Goal: Check status: Check status

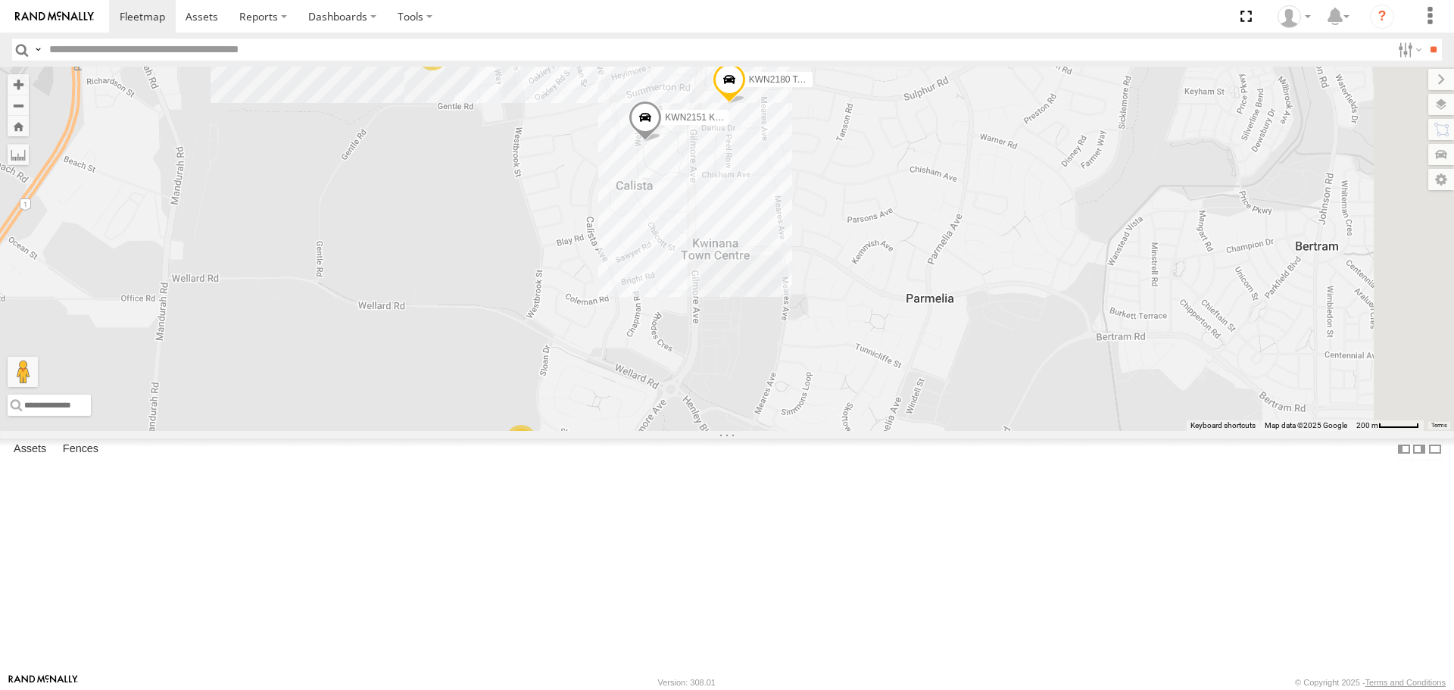
drag, startPoint x: 1006, startPoint y: 426, endPoint x: 995, endPoint y: 290, distance: 136.8
click at [995, 290] on div "KWN2151 KAP KWN64 2001034 Hino 300 KWN2180 Toro EV Mower 2001058 KWN 2176 Toro …" at bounding box center [727, 249] width 1454 height 364
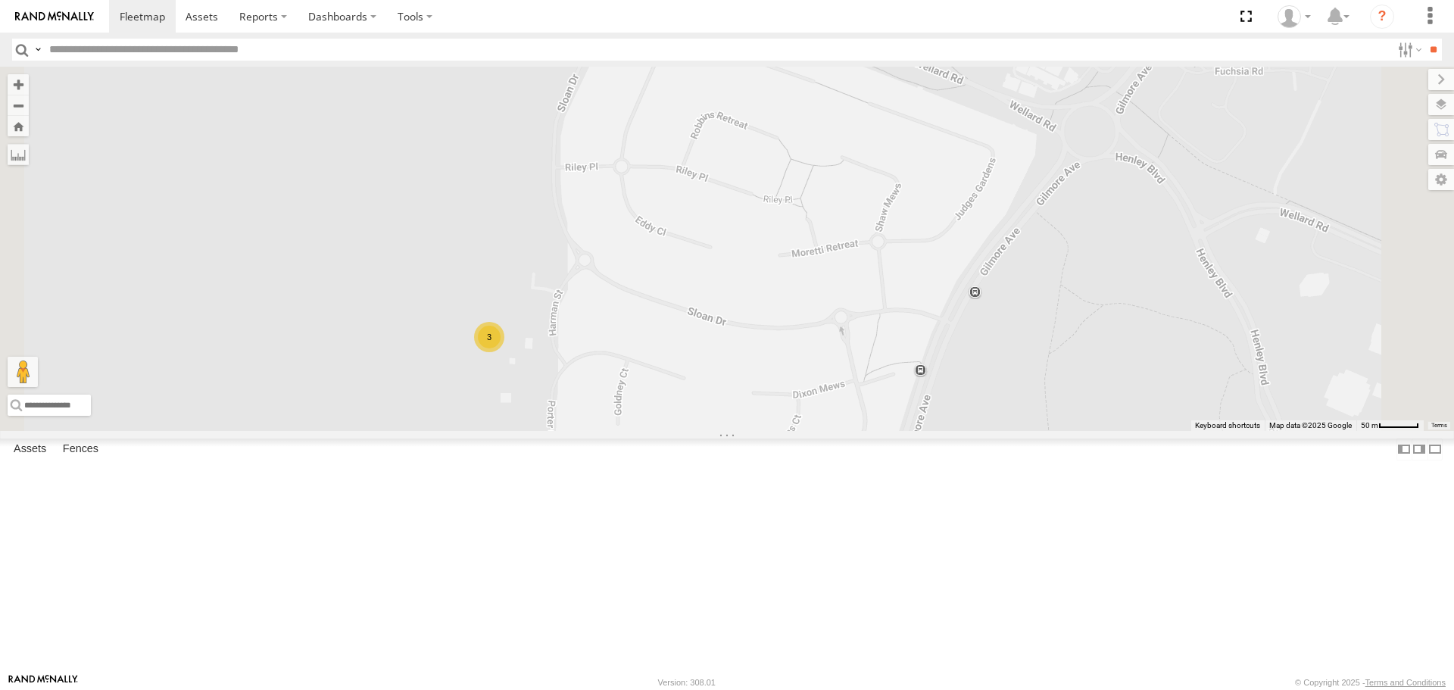
click at [505, 352] on div "3" at bounding box center [489, 337] width 30 height 30
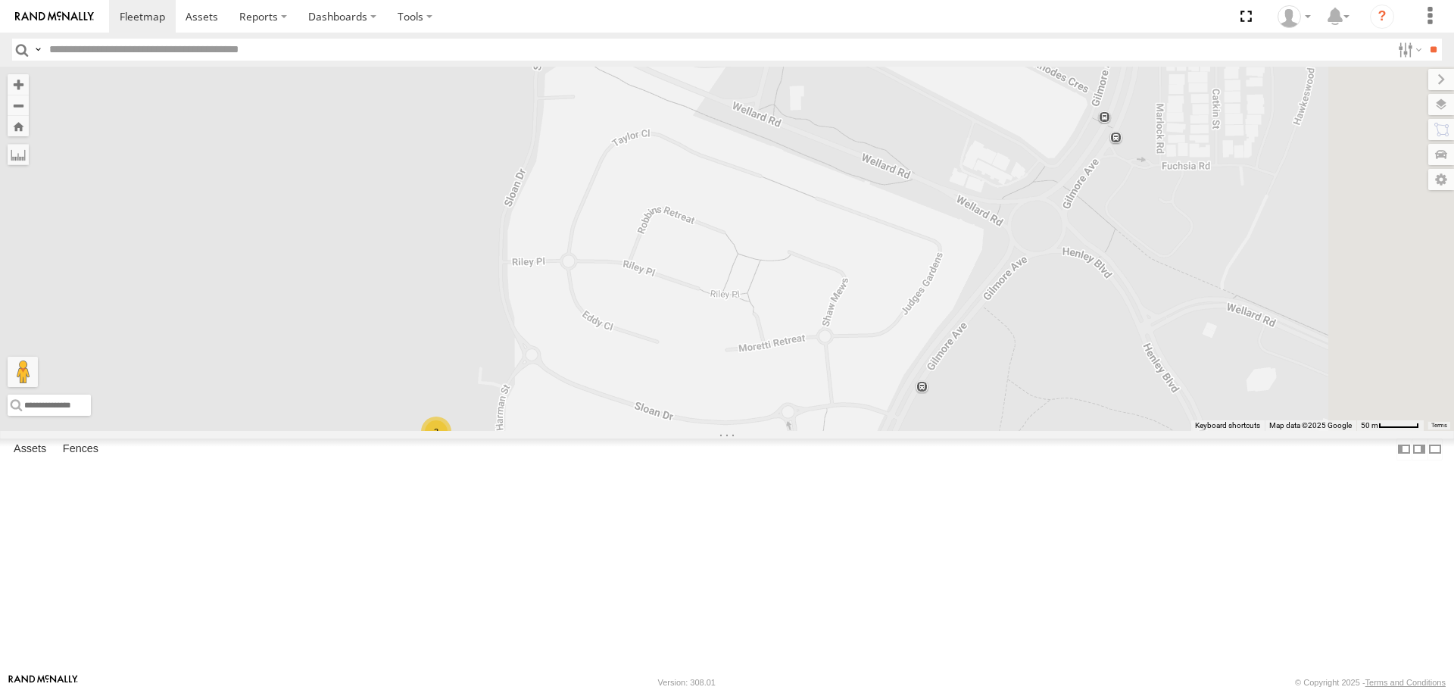
drag, startPoint x: 1005, startPoint y: 414, endPoint x: 701, endPoint y: 537, distance: 327.6
click at [704, 430] on div "KWN2151 KAP KWN64 2001034 Hino 300 KWN2180 Toro EV Mower 2001058 KWN 2176 Toro …" at bounding box center [727, 249] width 1454 height 364
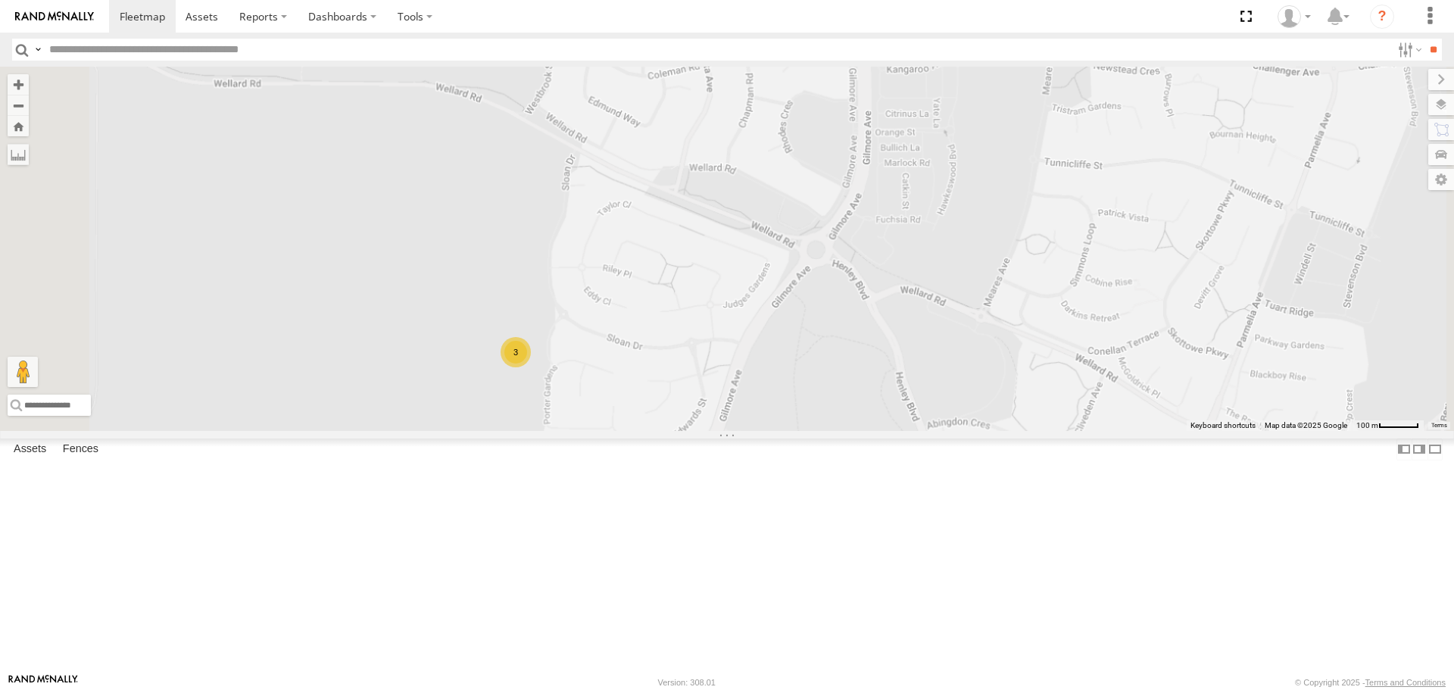
drag, startPoint x: 903, startPoint y: 385, endPoint x: 913, endPoint y: 726, distance: 341.0
click at [913, 689] on html at bounding box center [727, 345] width 1454 height 690
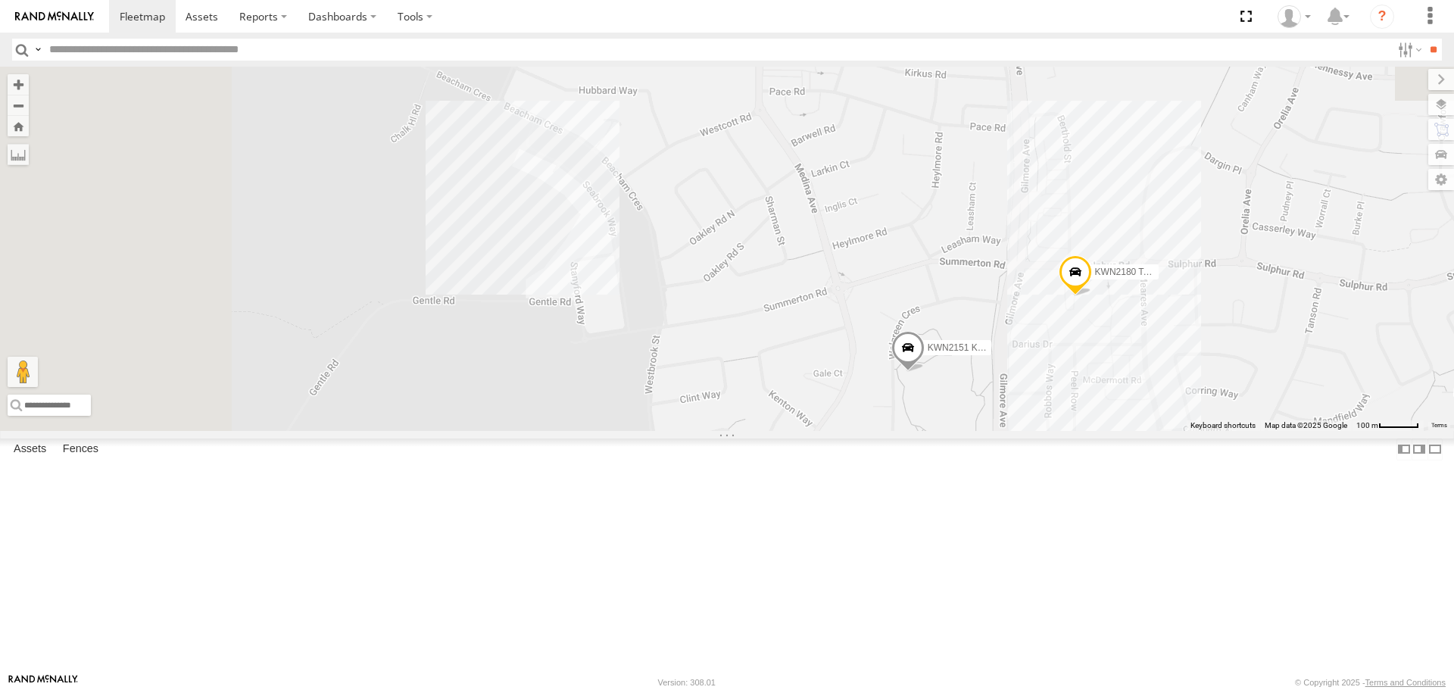
drag, startPoint x: 1033, startPoint y: 547, endPoint x: 1133, endPoint y: 726, distance: 204.8
click at [1133, 689] on html at bounding box center [727, 345] width 1454 height 690
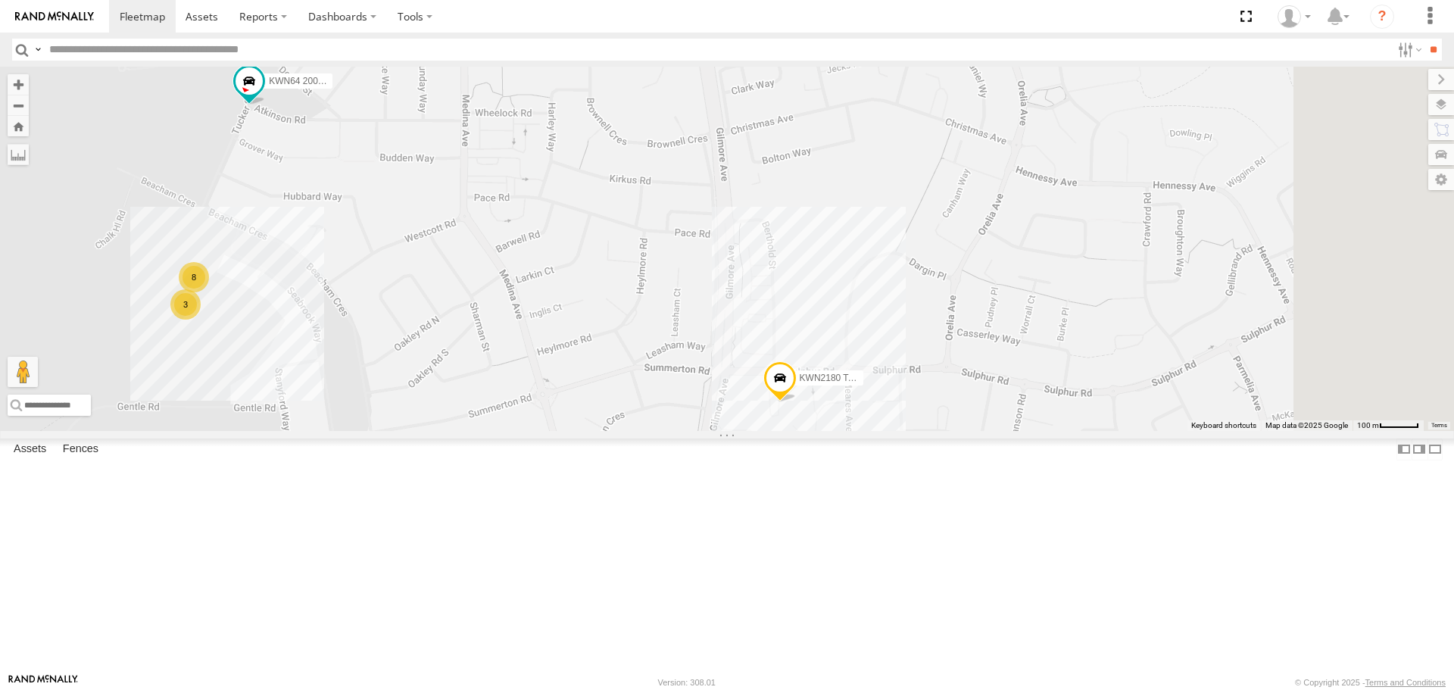
drag, startPoint x: 1061, startPoint y: 461, endPoint x: 758, endPoint y: 567, distance: 320.6
click at [758, 430] on div "KWN2151 KAP KWN64 2001034 Hino 300 KWN2180 Toro EV Mower 2001058 KWN 2176 Toro …" at bounding box center [727, 249] width 1454 height 364
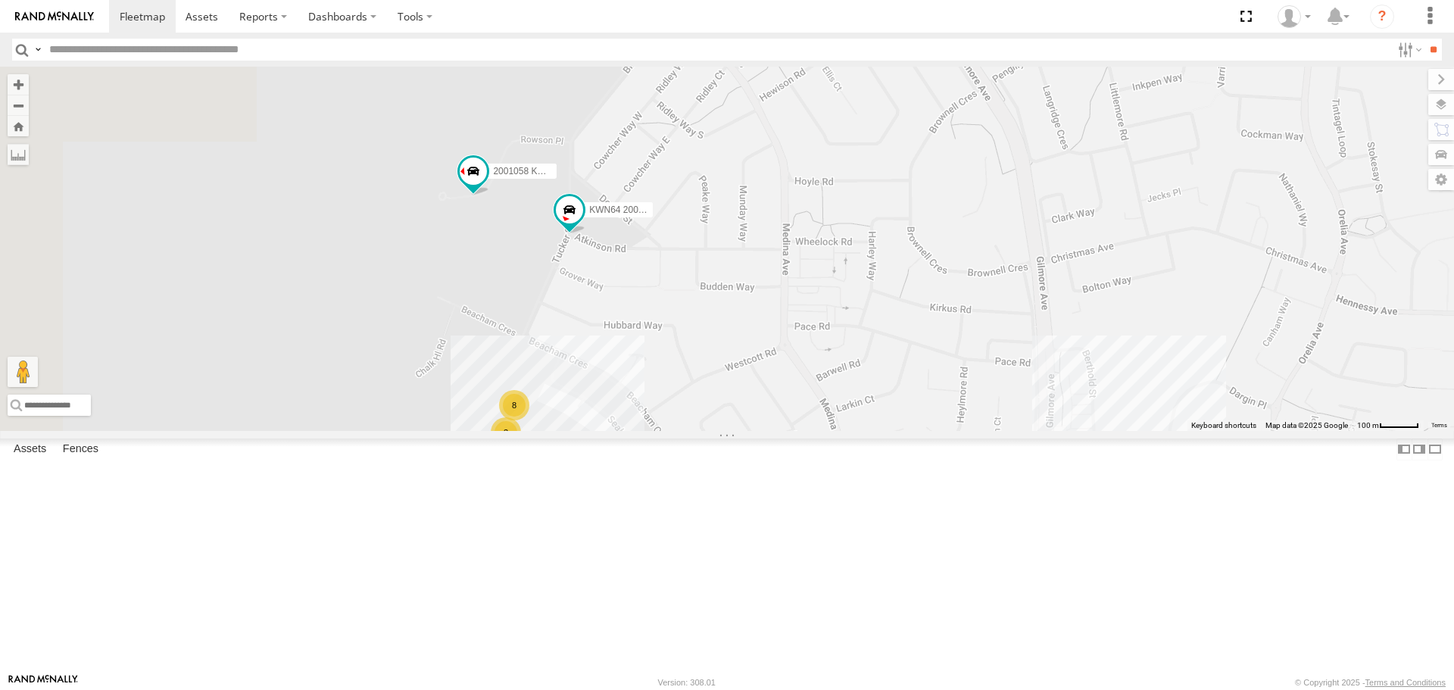
drag, startPoint x: 870, startPoint y: 532, endPoint x: 1067, endPoint y: 582, distance: 203.2
click at [1067, 430] on div "KWN2151 KAP KWN64 2001034 Hino 300 KWN2180 Toro EV Mower 2001058 KWN 2176 Toro …" at bounding box center [727, 249] width 1454 height 364
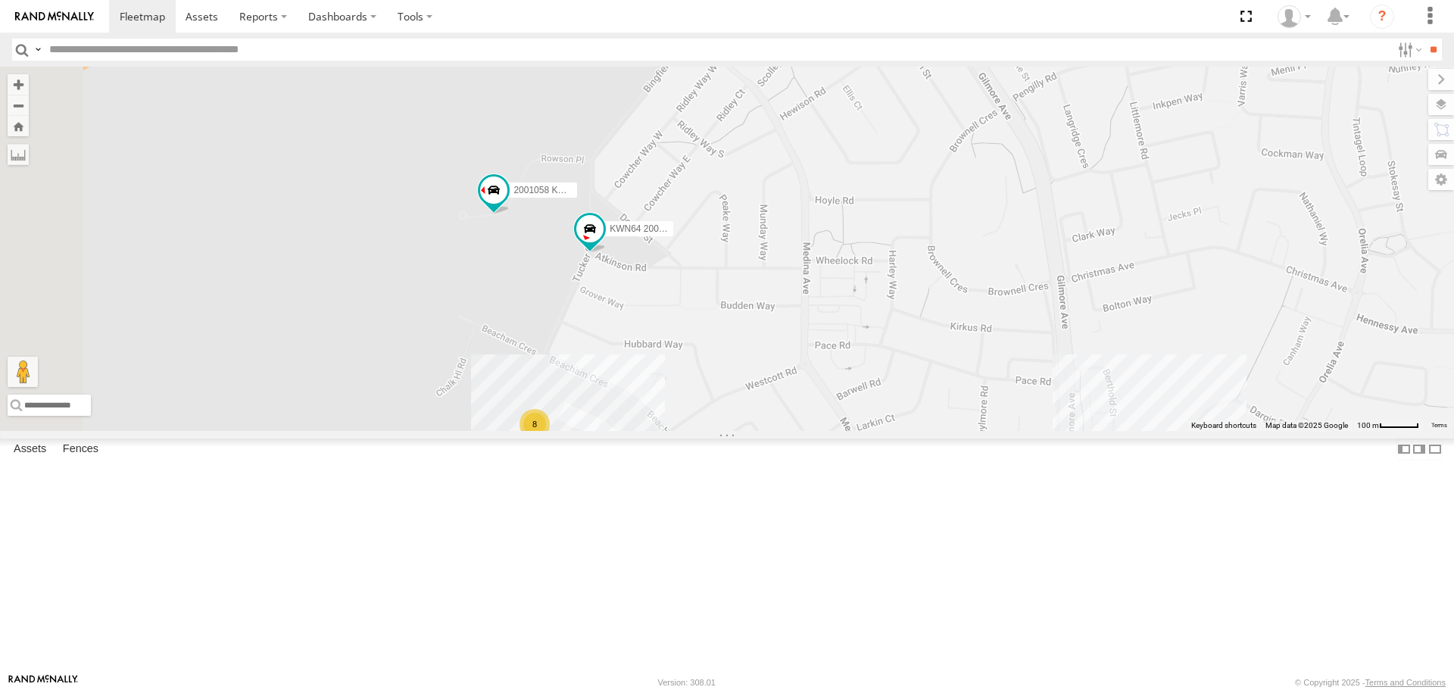
drag, startPoint x: 776, startPoint y: 467, endPoint x: 984, endPoint y: 597, distance: 245.7
click at [984, 430] on div "KWN2151 KAP KWN64 2001034 Hino 300 KWN2180 Toro EV Mower 2001058 KWN 2176 Toro …" at bounding box center [727, 249] width 1454 height 364
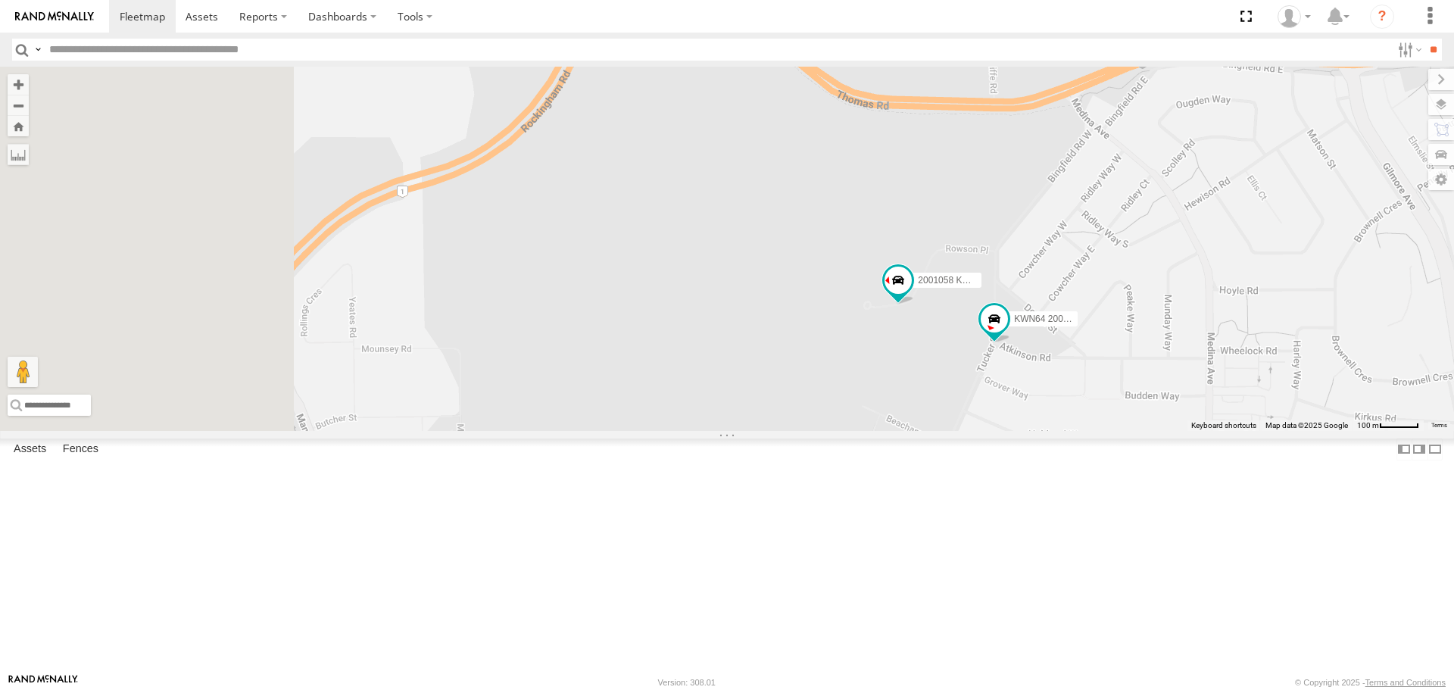
drag, startPoint x: 948, startPoint y: 438, endPoint x: 1159, endPoint y: 350, distance: 228.2
click at [1159, 350] on div "KWN2151 KAP KWN64 2001034 Hino 300 KWN2180 Toro EV Mower 2001058 KWN 2176 Toro …" at bounding box center [727, 249] width 1454 height 364
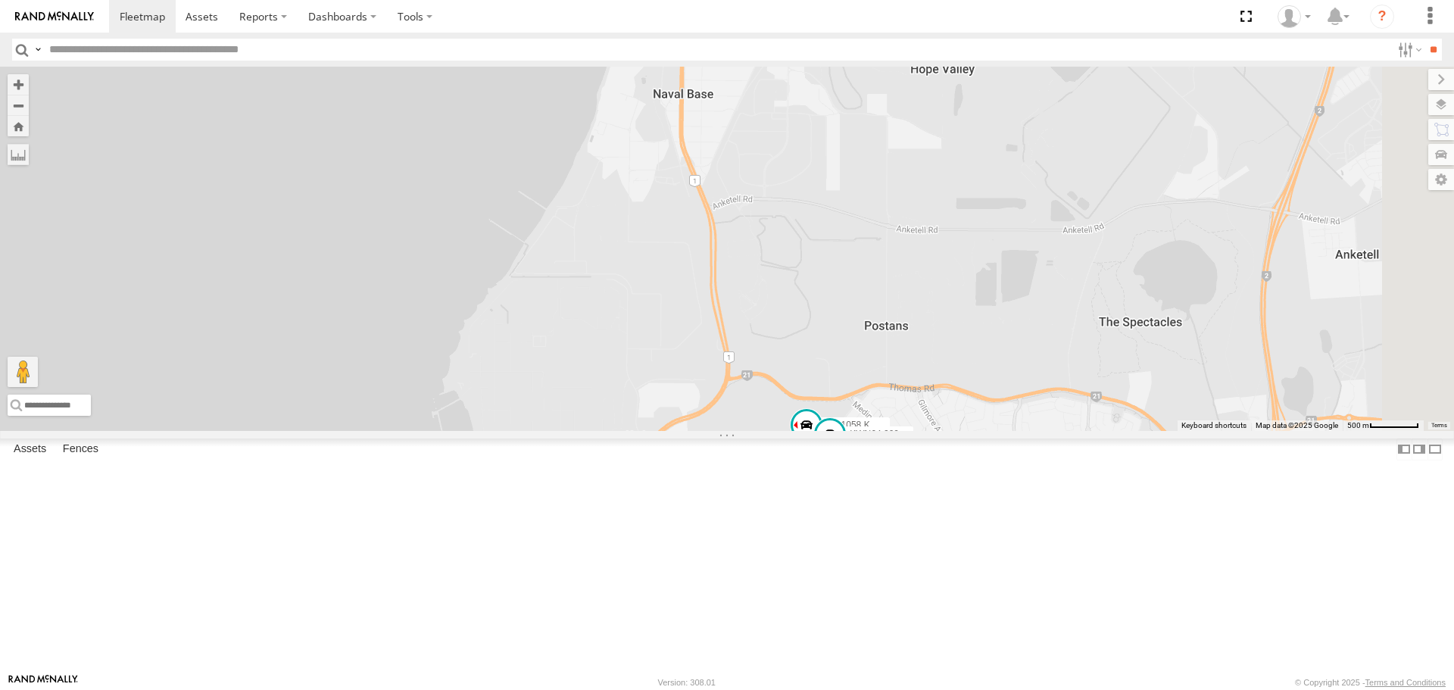
drag, startPoint x: 1009, startPoint y: 485, endPoint x: 917, endPoint y: 704, distance: 237.6
click at [917, 689] on html at bounding box center [727, 345] width 1454 height 690
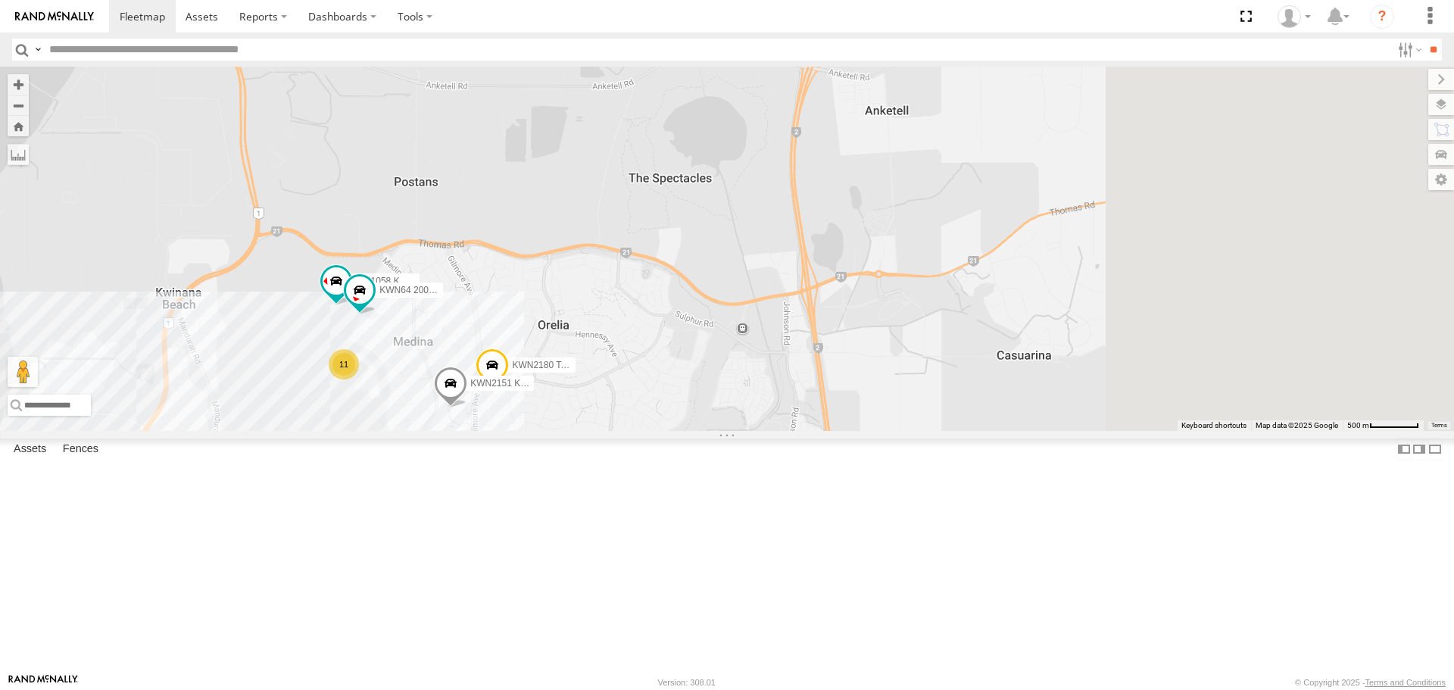
drag, startPoint x: 1055, startPoint y: 503, endPoint x: 557, endPoint y: 303, distance: 537.1
click at [557, 303] on div "11 KWN2151 KAP KWN64 2001034 Hino 300 3 KWN2180 Toro EV Mower 2001058 KWN 2176 …" at bounding box center [727, 249] width 1454 height 364
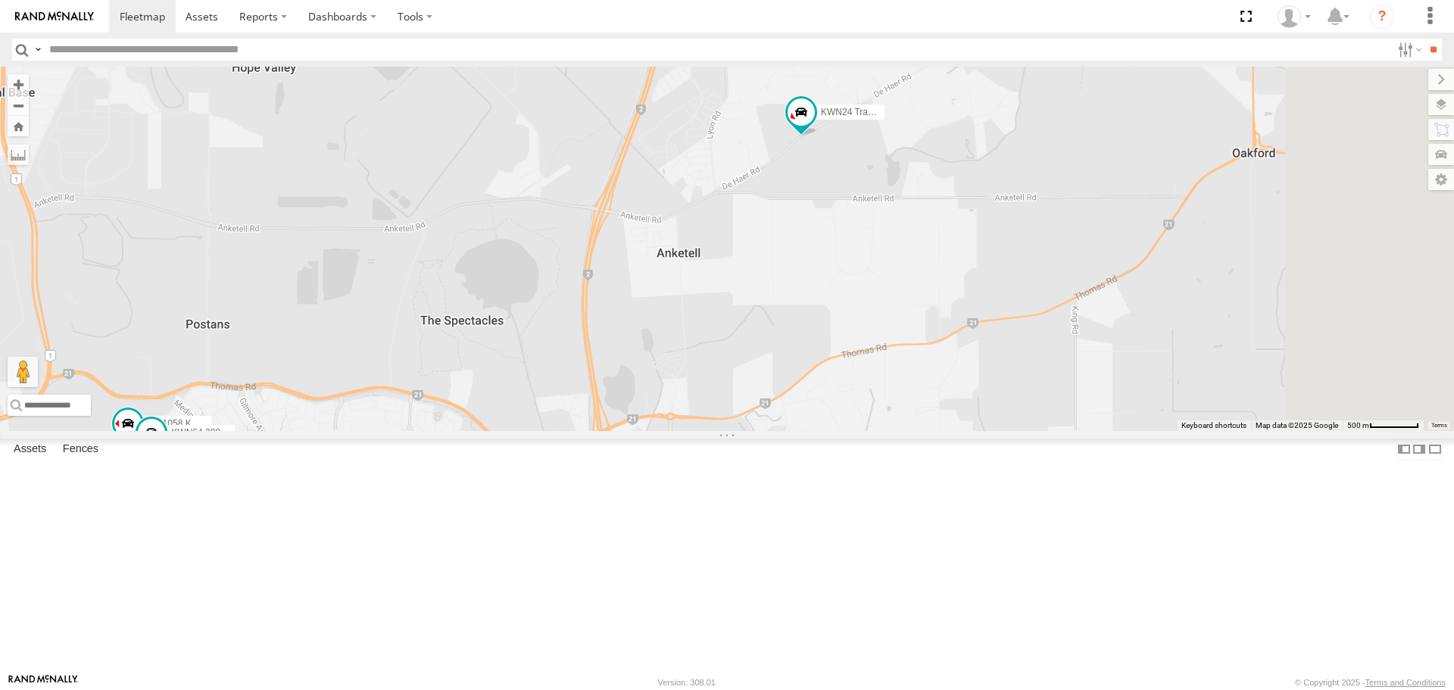
drag, startPoint x: 842, startPoint y: 526, endPoint x: 682, endPoint y: 692, distance: 231.4
click at [682, 689] on html at bounding box center [727, 345] width 1454 height 690
drag, startPoint x: 989, startPoint y: 359, endPoint x: 901, endPoint y: 522, distance: 185.4
click at [901, 430] on div "11 KWN2151 KAP KWN64 2001034 Hino 300 3 KWN2180 Toro EV Mower 2001058 KWN 2176 …" at bounding box center [727, 249] width 1454 height 364
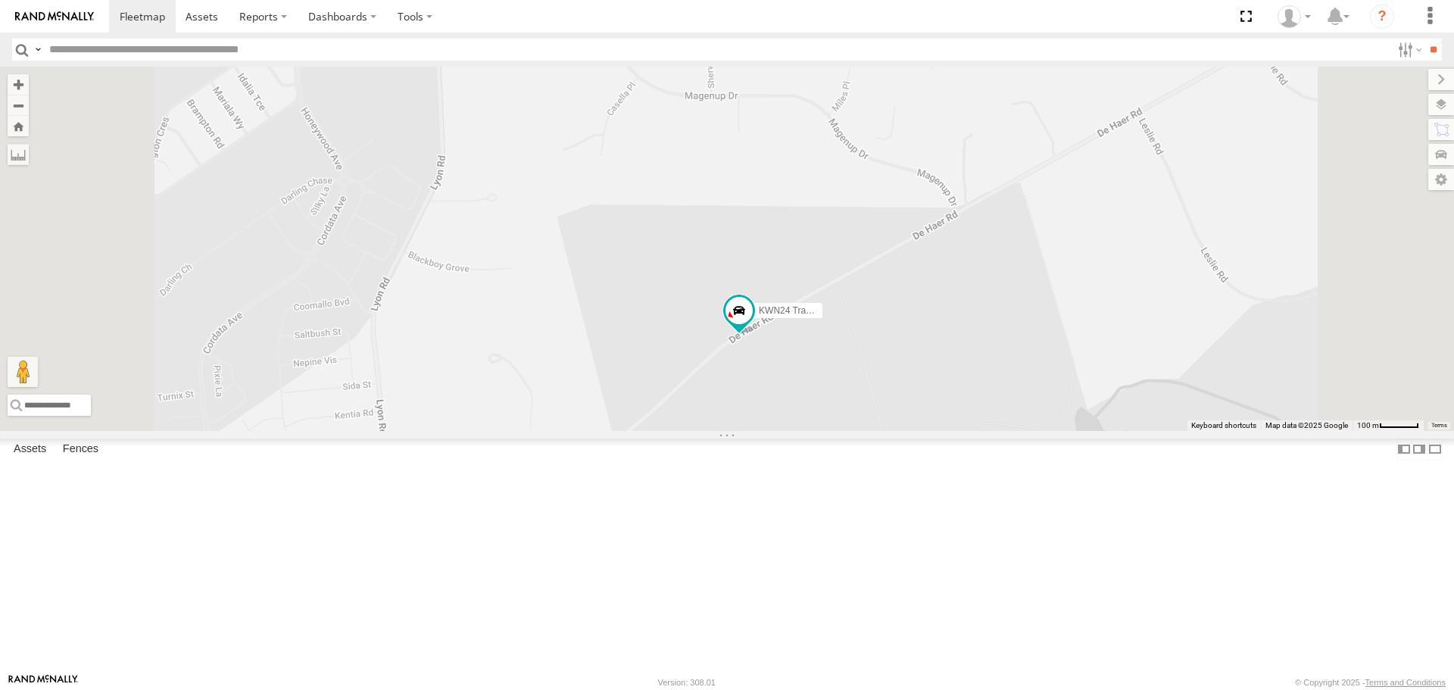
click at [753, 325] on span at bounding box center [739, 311] width 27 height 27
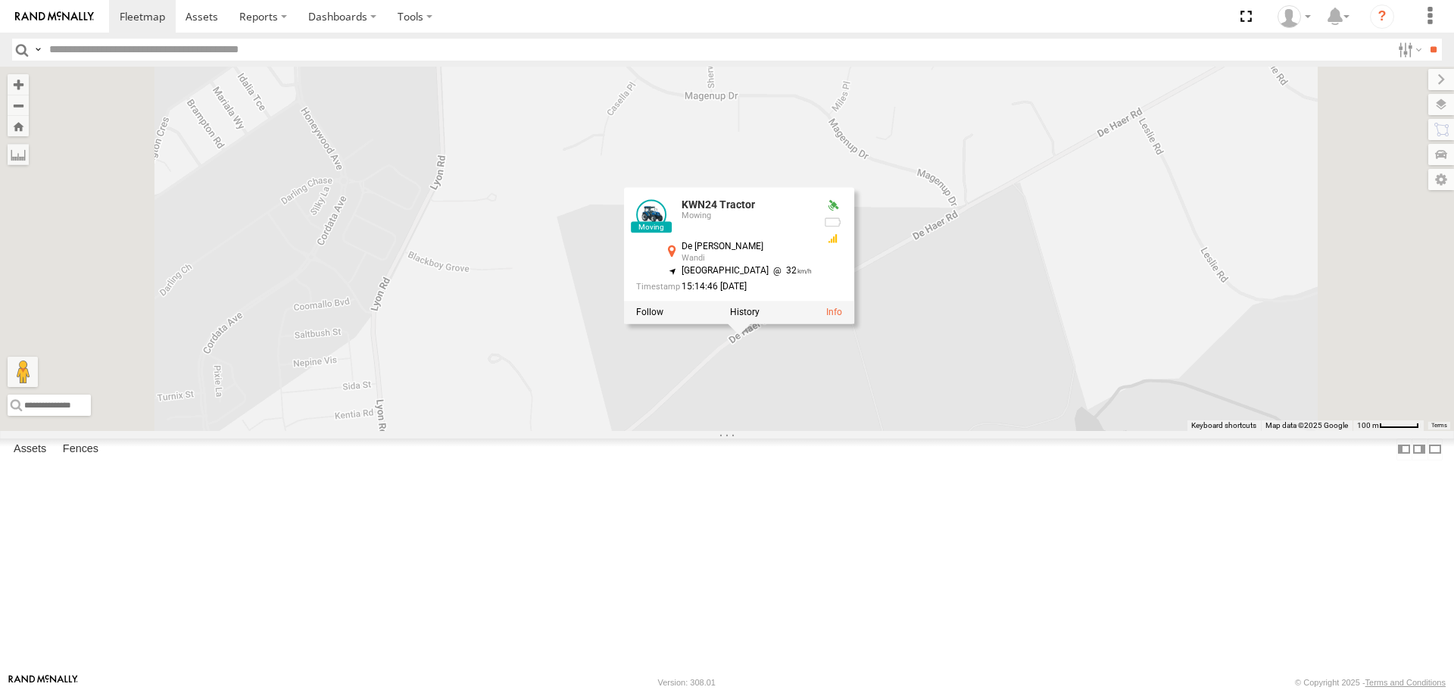
click at [1326, 424] on div "KWN2151 KAP KWN64 2001034 Hino 300 KWN2180 Toro EV Mower 2001058 KWN 2176 Toro …" at bounding box center [727, 249] width 1454 height 364
